Goal: Communication & Community: Answer question/provide support

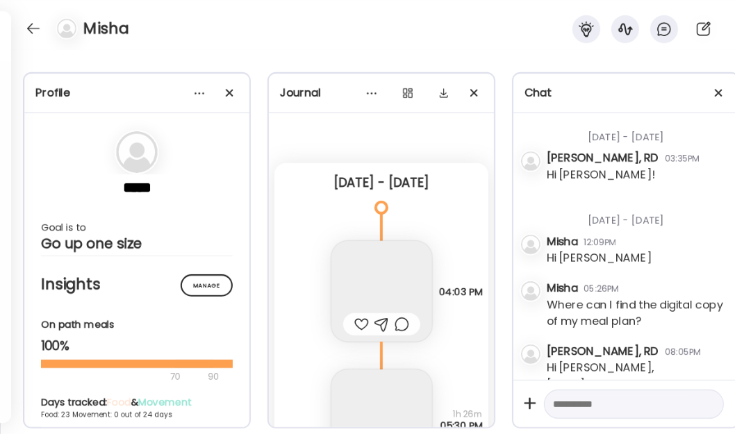
scroll to position [1341, 0]
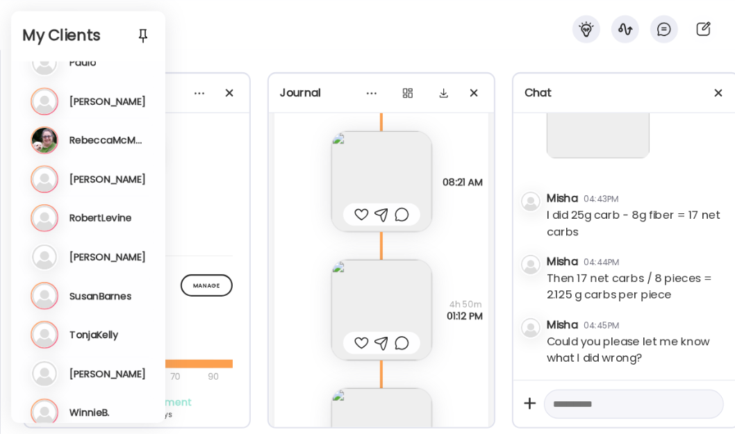
click at [103, 147] on div "Re RebeccaMcMann Last meal: 1h ago Last message: [DATE] Yes, I started last eve…" at bounding box center [90, 140] width 118 height 28
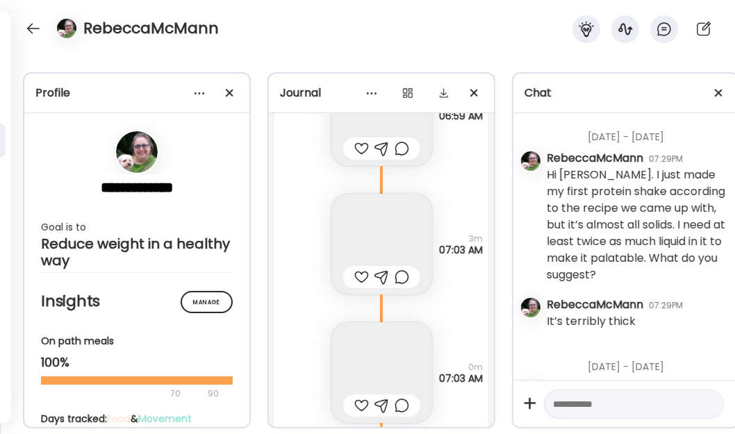
scroll to position [54775, 0]
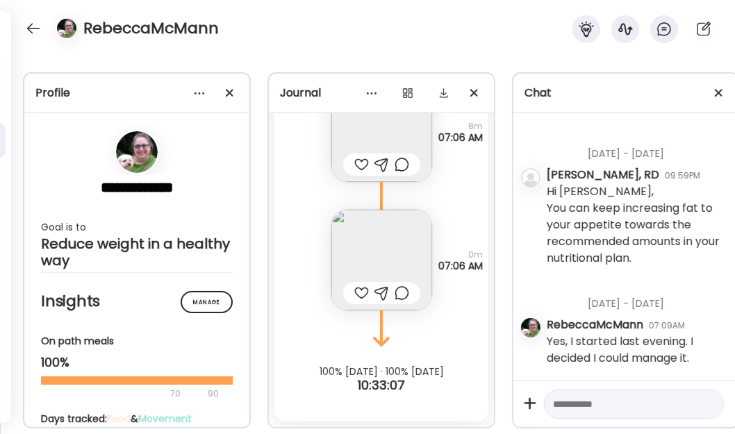
click at [384, 238] on img at bounding box center [381, 260] width 101 height 101
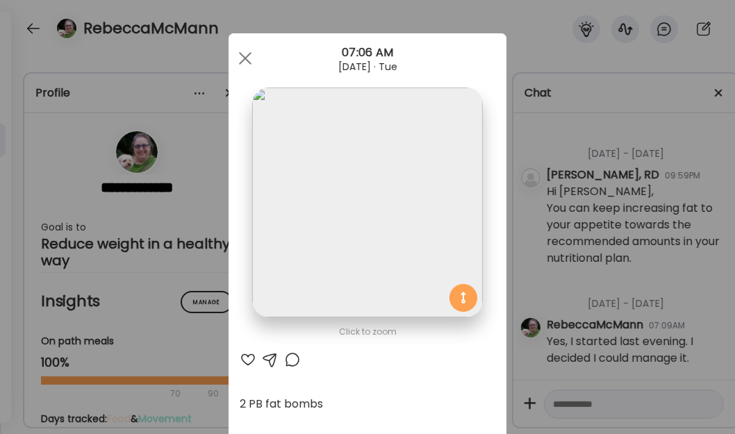
click at [240, 61] on div at bounding box center [245, 58] width 28 height 28
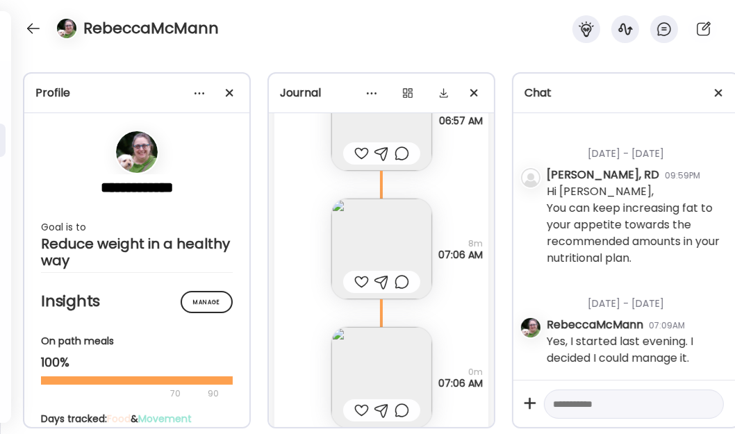
scroll to position [54585, 0]
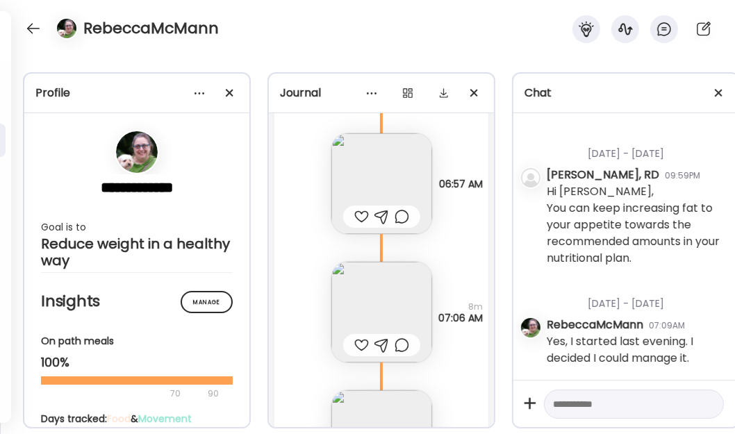
click at [704, 60] on div "**********" at bounding box center [367, 242] width 735 height 384
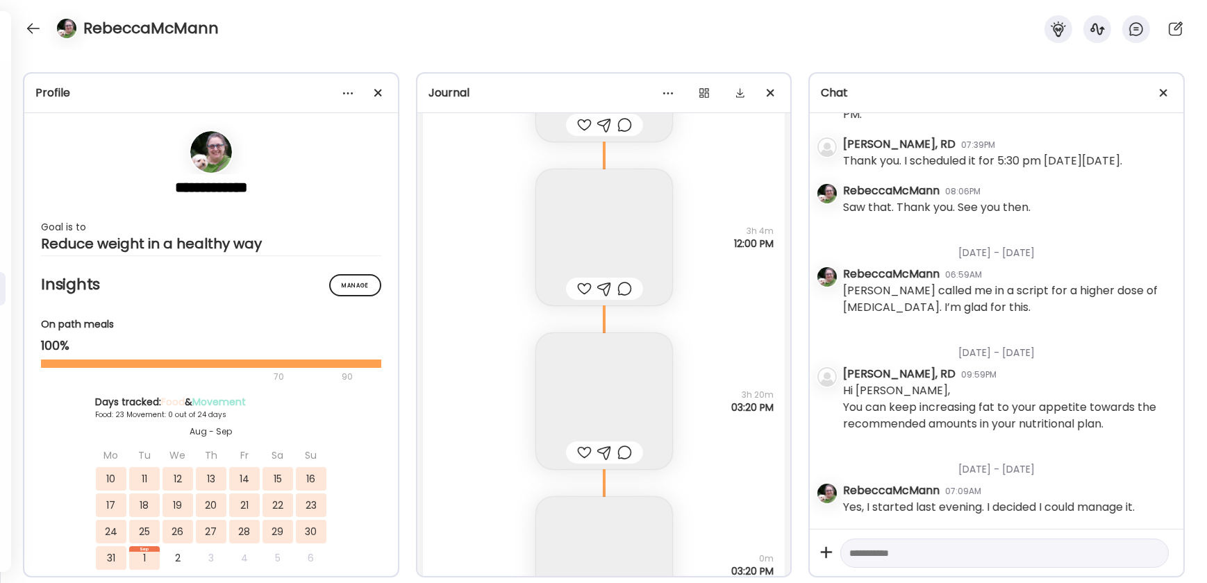
scroll to position [2376, 0]
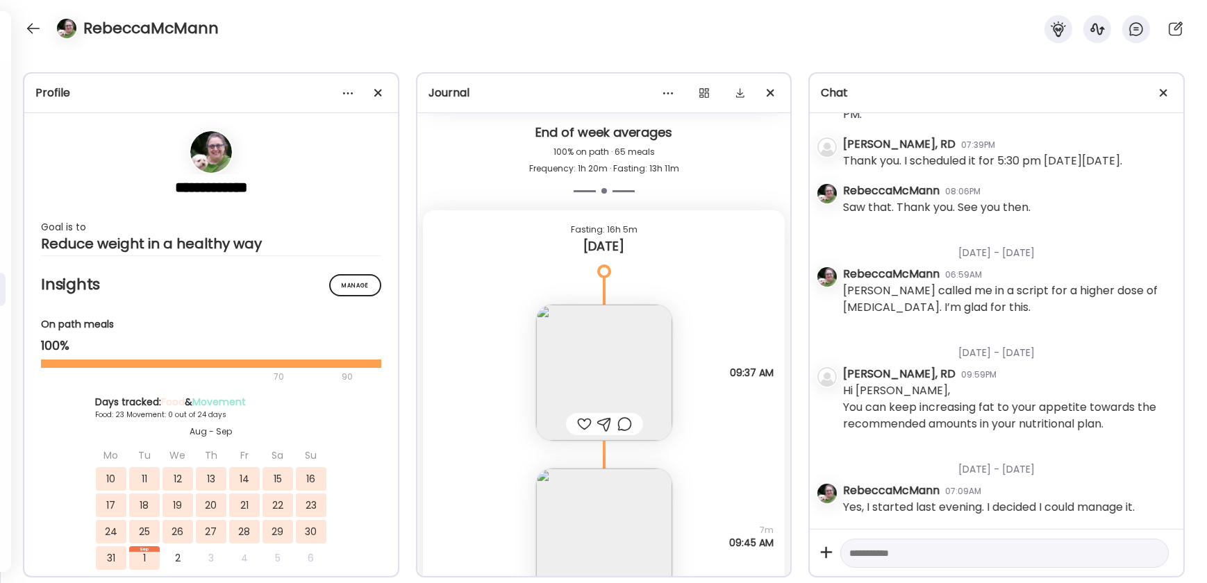
click at [619, 362] on img at bounding box center [604, 373] width 136 height 136
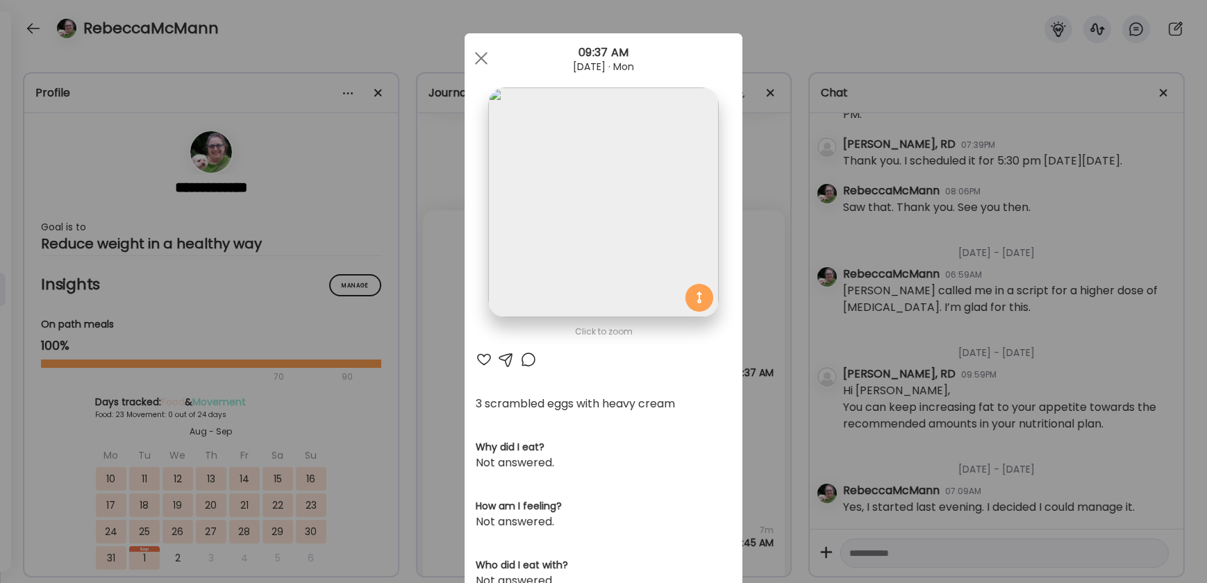
click at [480, 55] on span at bounding box center [481, 58] width 12 height 12
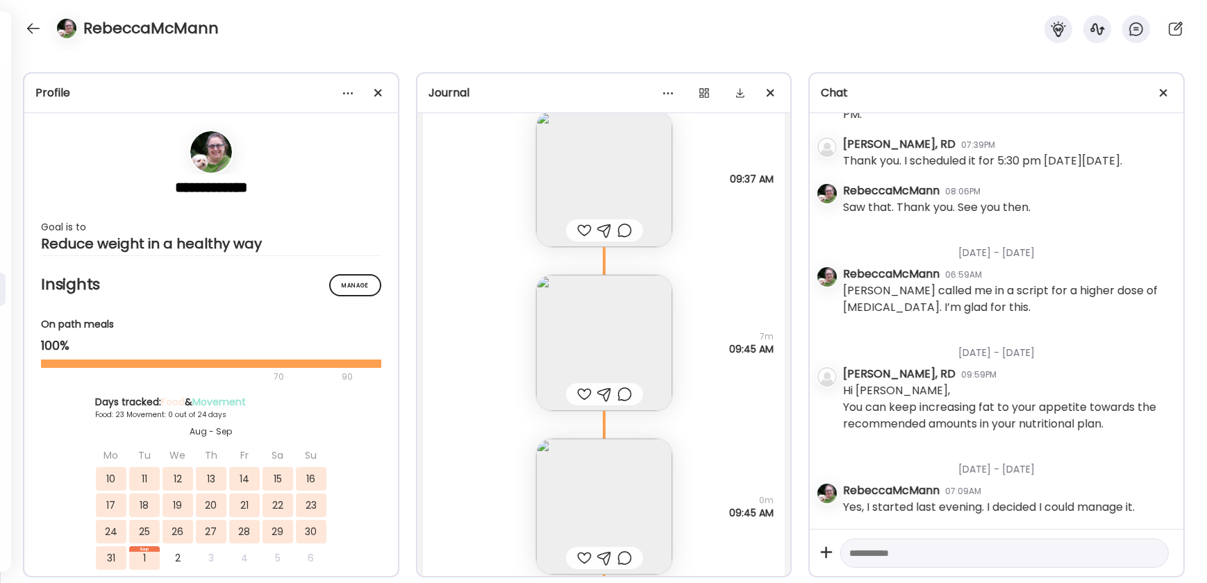
scroll to position [66150, 0]
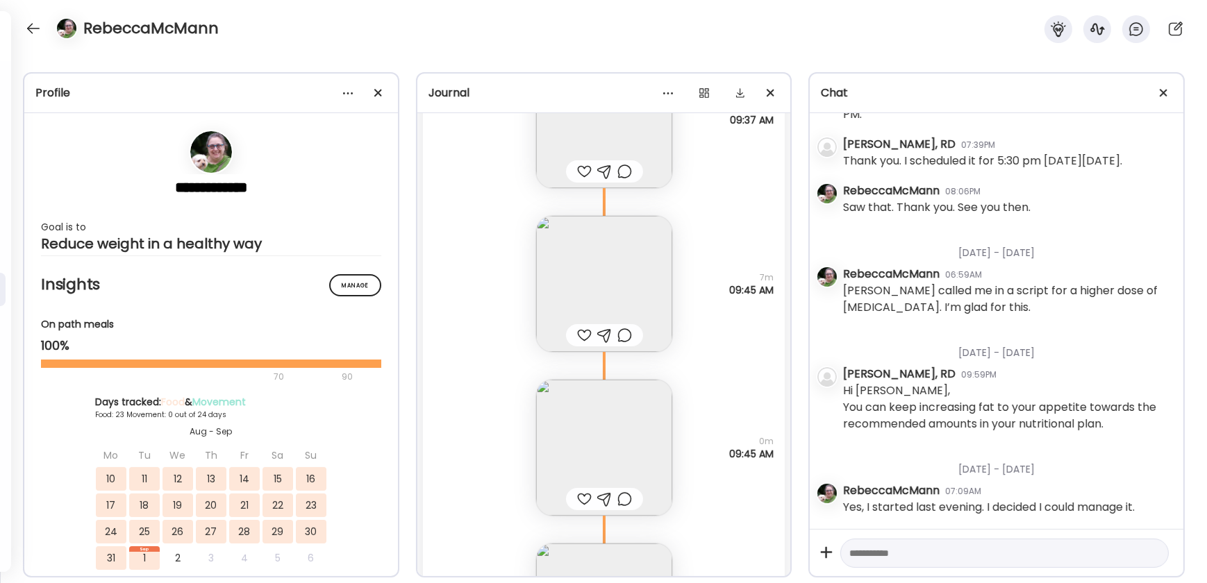
click at [589, 262] on img at bounding box center [604, 284] width 136 height 136
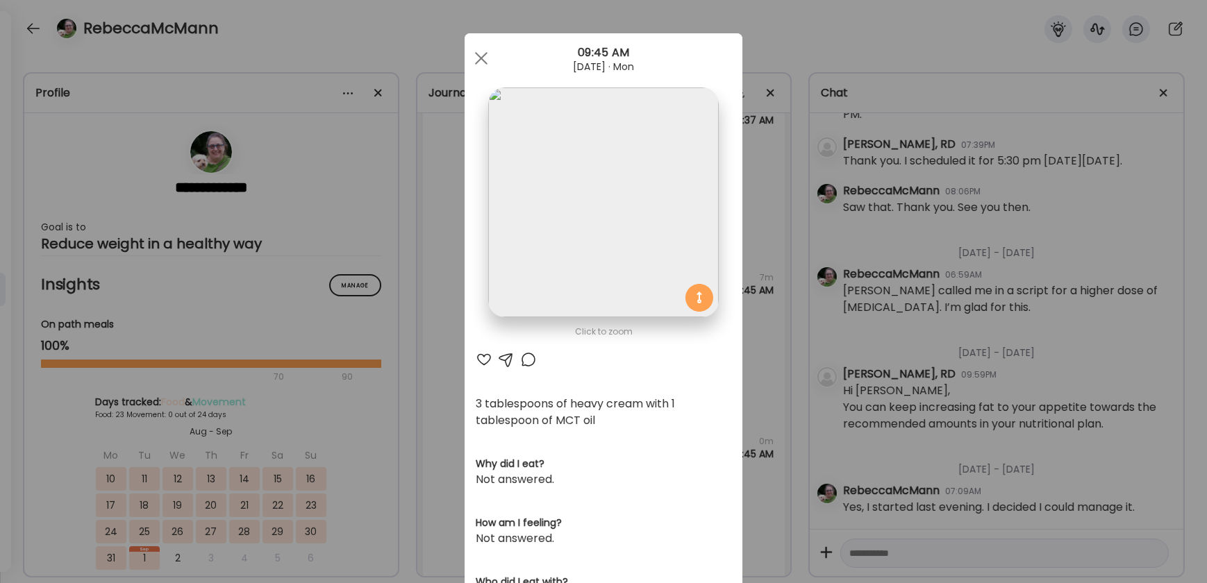
click at [476, 51] on div at bounding box center [481, 58] width 28 height 28
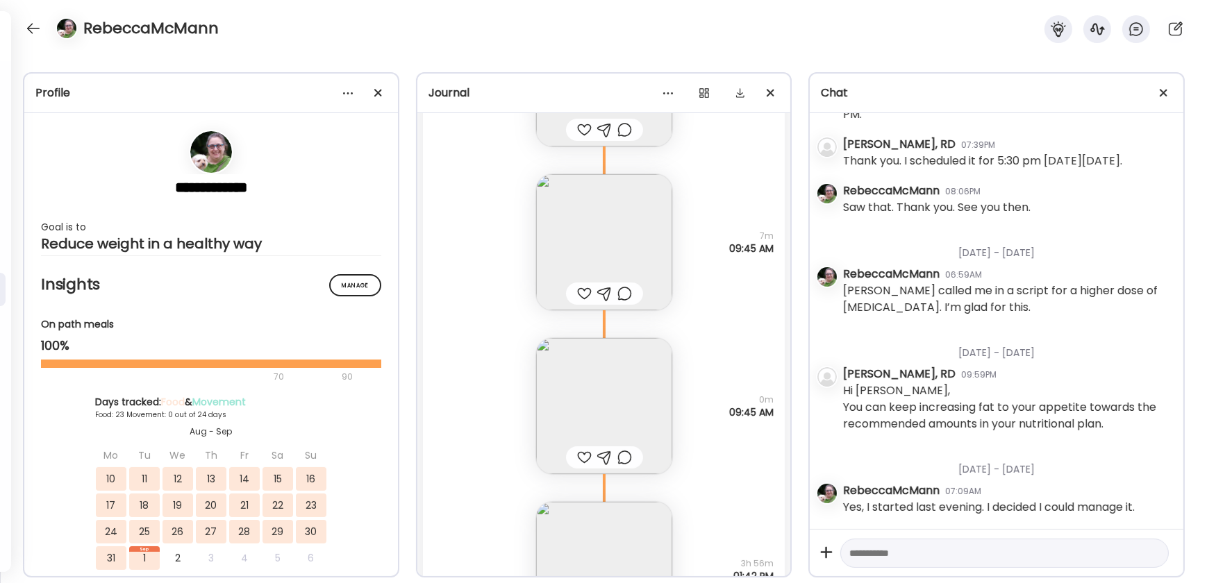
scroll to position [66213, 0]
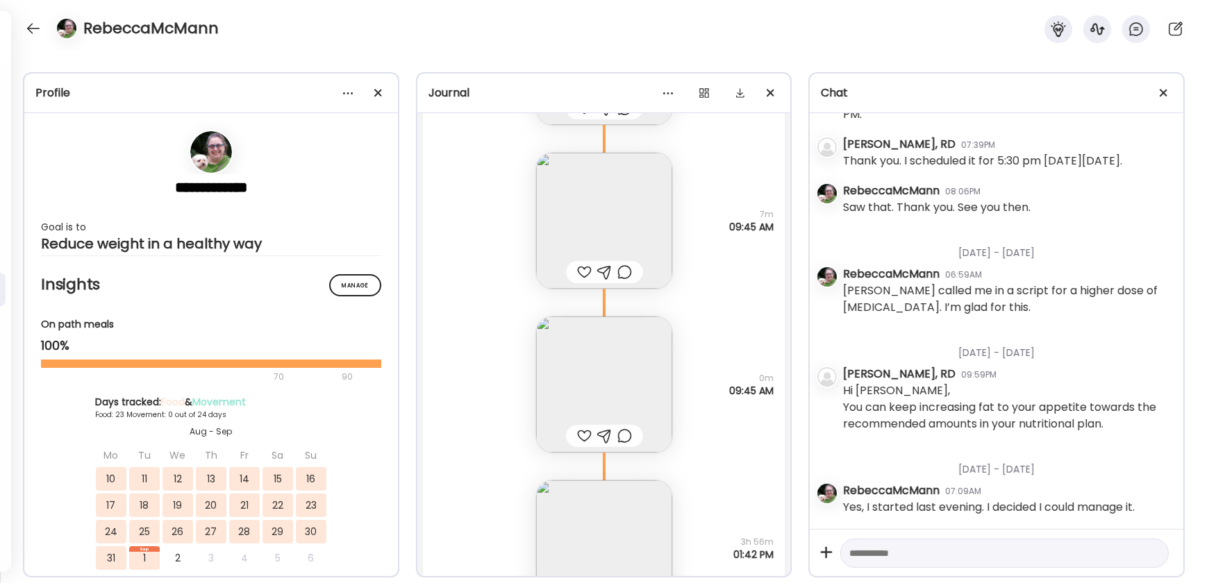
click at [610, 394] on img at bounding box center [604, 385] width 136 height 136
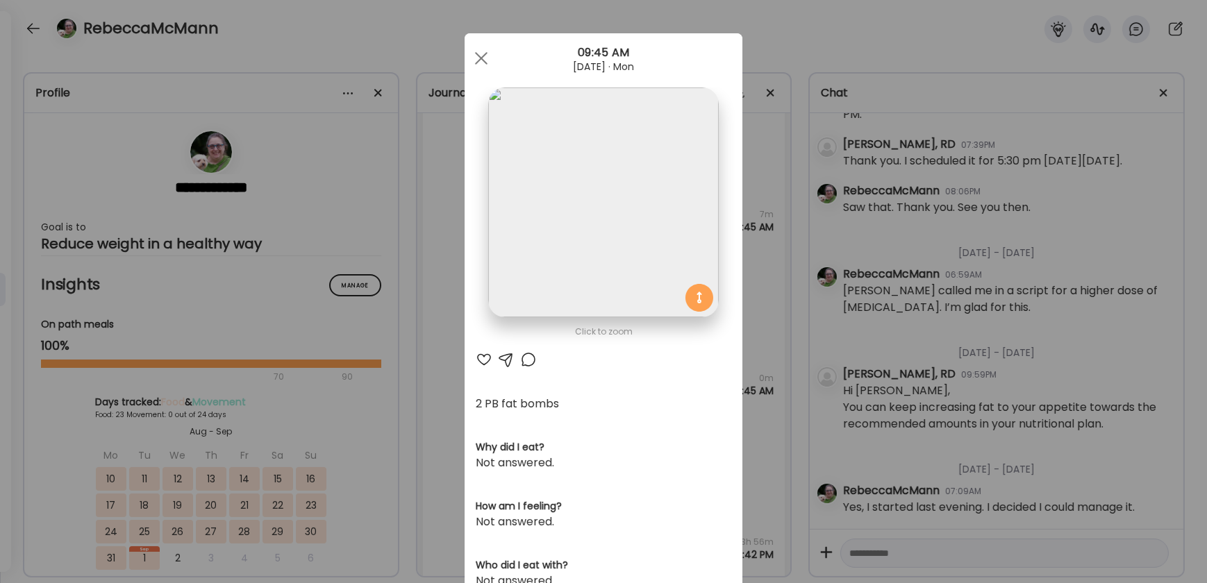
click at [473, 49] on div at bounding box center [481, 58] width 28 height 28
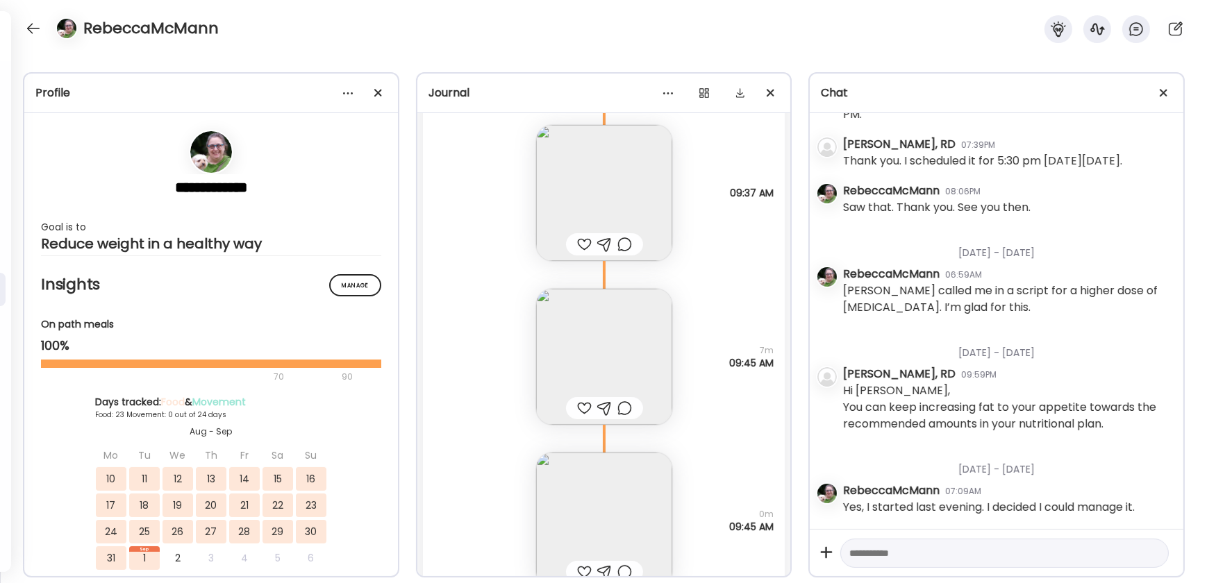
scroll to position [66023, 0]
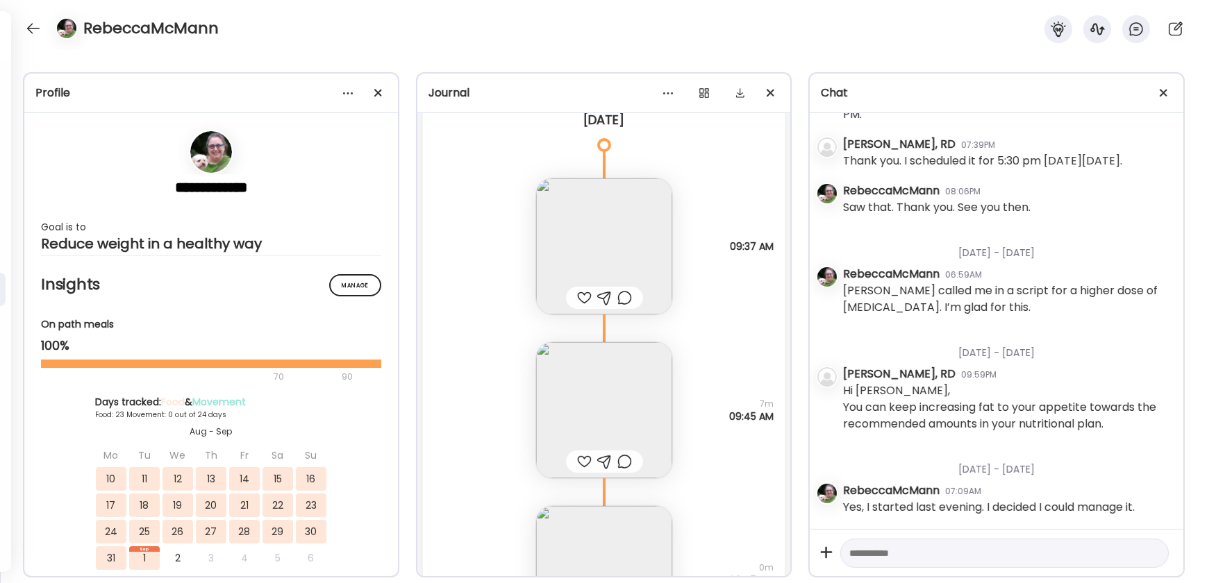
click at [626, 244] on img at bounding box center [604, 246] width 136 height 136
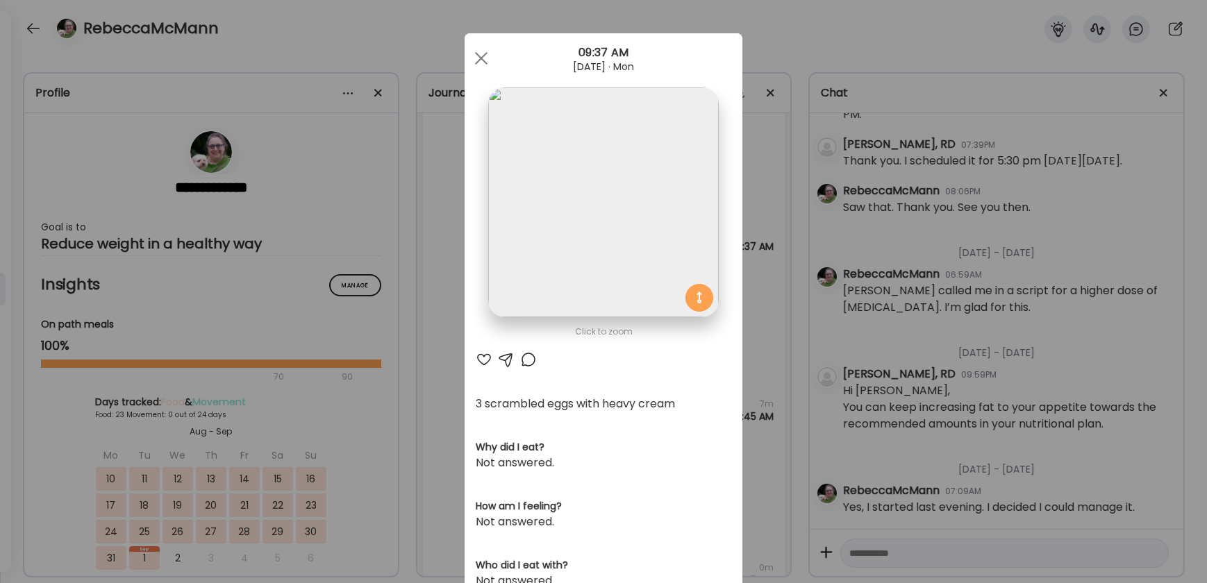
click at [476, 60] on div at bounding box center [481, 58] width 28 height 28
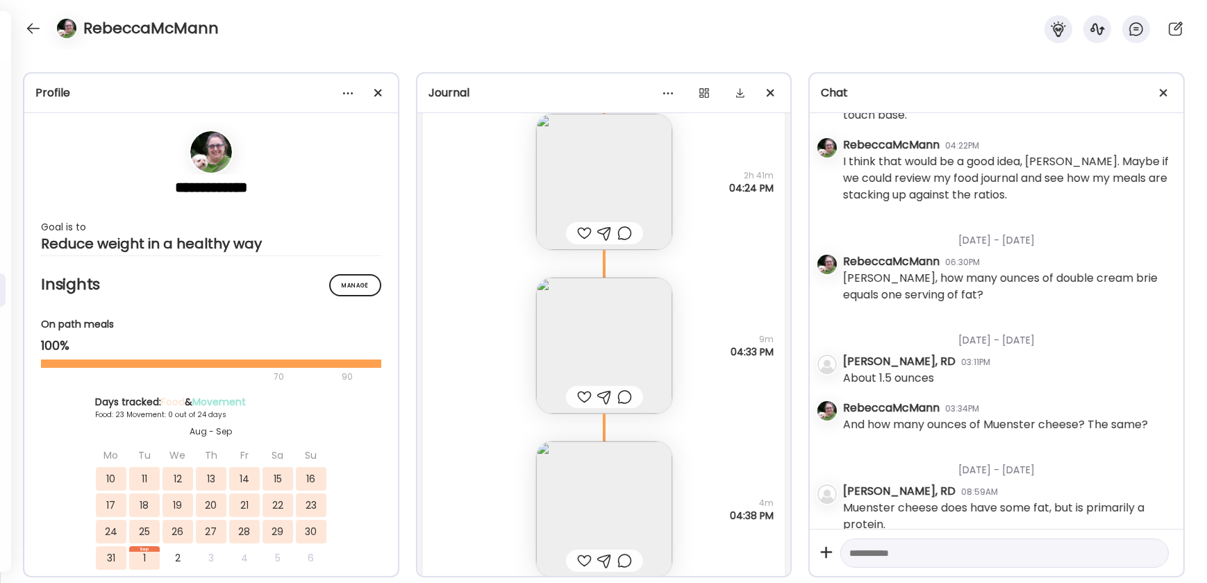
scroll to position [1668, 0]
